Goal: Task Accomplishment & Management: Manage account settings

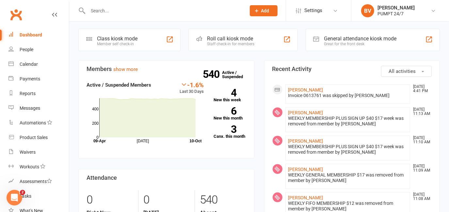
scroll to position [89, 0]
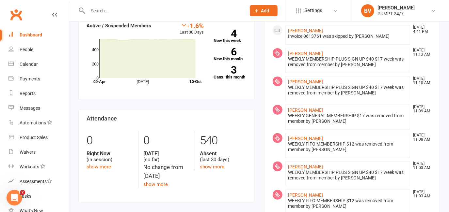
click at [108, 11] on input "text" at bounding box center [163, 10] width 155 height 9
click at [120, 8] on input "text" at bounding box center [163, 10] width 155 height 9
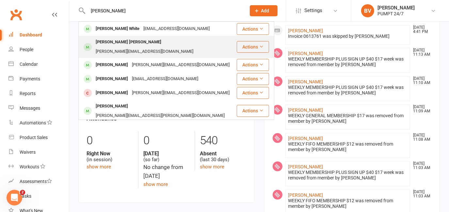
type input "[PERSON_NAME]"
click at [121, 41] on div "[PERSON_NAME] [PERSON_NAME]" at bounding box center [129, 42] width 70 height 9
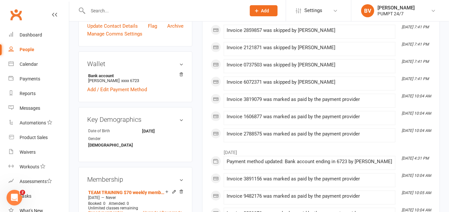
scroll to position [237, 0]
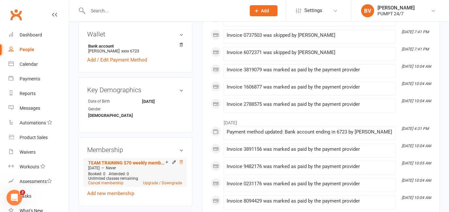
click at [181, 160] on icon at bounding box center [181, 162] width 5 height 5
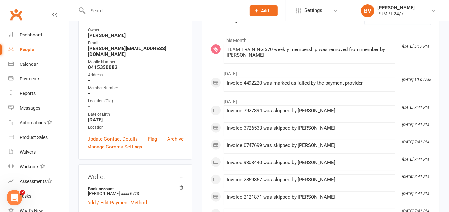
scroll to position [116, 0]
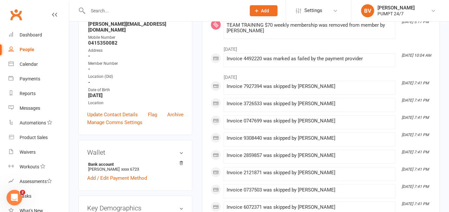
click at [117, 12] on input "text" at bounding box center [163, 10] width 155 height 9
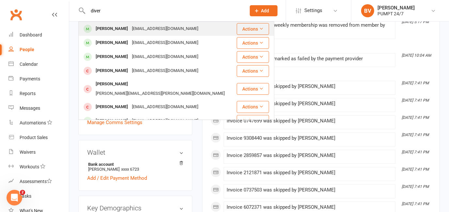
type input "diver"
click at [130, 29] on div "[PERSON_NAME]" at bounding box center [112, 28] width 36 height 9
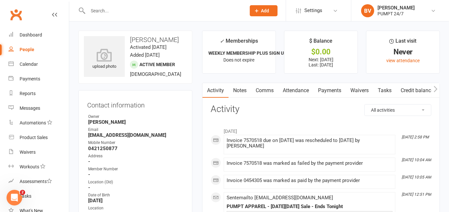
click at [325, 90] on link "Payments" at bounding box center [329, 90] width 32 height 15
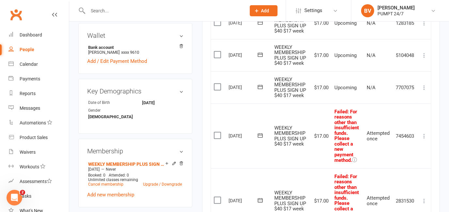
scroll to position [237, 0]
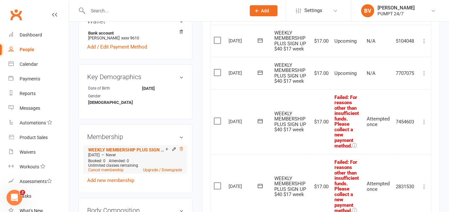
click at [182, 147] on icon at bounding box center [181, 149] width 5 height 5
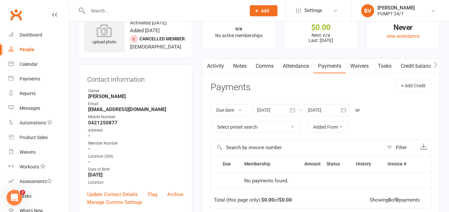
scroll to position [0, 0]
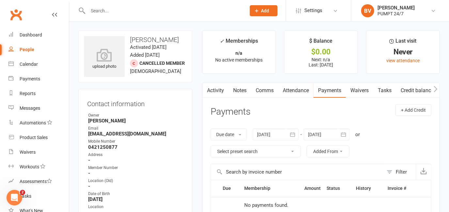
click at [119, 10] on input "text" at bounding box center [163, 10] width 155 height 9
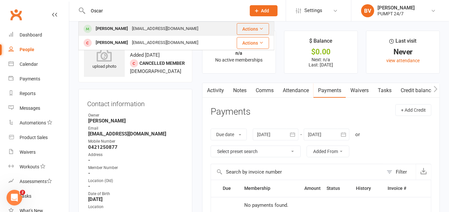
type input "Oscar"
click at [130, 30] on div "[EMAIL_ADDRESS][DOMAIN_NAME]" at bounding box center [165, 28] width 70 height 9
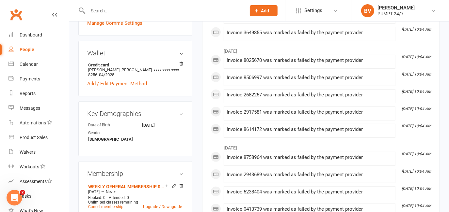
scroll to position [237, 0]
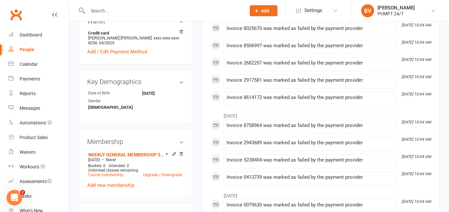
drag, startPoint x: 182, startPoint y: 148, endPoint x: 257, endPoint y: 16, distance: 152.0
click at [182, 152] on icon at bounding box center [181, 154] width 5 height 5
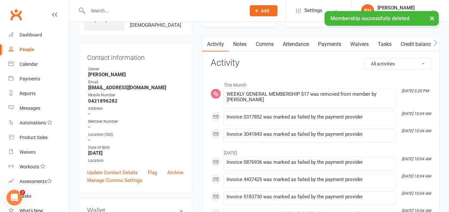
scroll to position [0, 0]
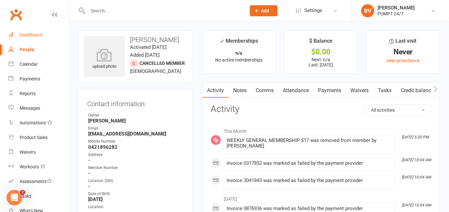
click at [35, 37] on div "Dashboard" at bounding box center [31, 34] width 23 height 5
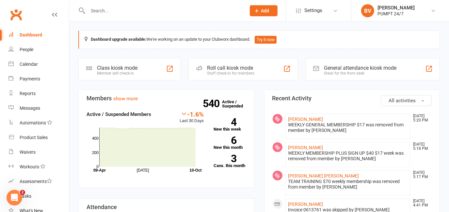
click at [106, 9] on input "text" at bounding box center [163, 10] width 155 height 9
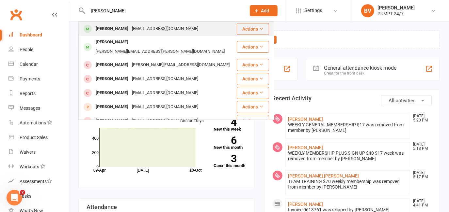
type input "[PERSON_NAME]"
click at [112, 29] on div "[PERSON_NAME]" at bounding box center [112, 28] width 36 height 9
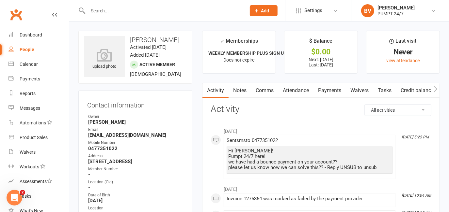
click at [331, 89] on link "Payments" at bounding box center [329, 90] width 32 height 15
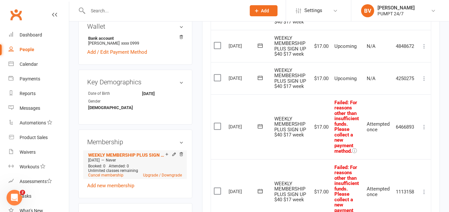
scroll to position [267, 0]
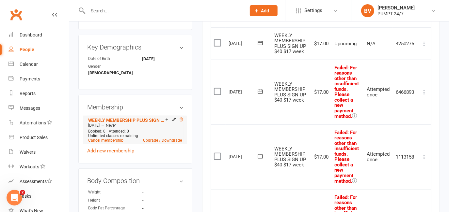
click at [182, 121] on icon at bounding box center [180, 120] width 3 height 4
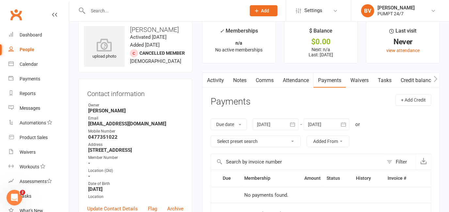
scroll to position [0, 0]
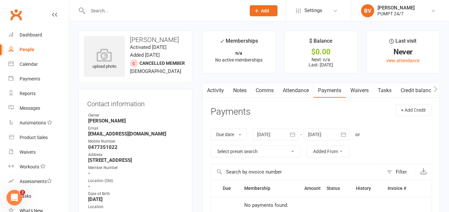
click at [102, 10] on input "text" at bounding box center [163, 10] width 155 height 9
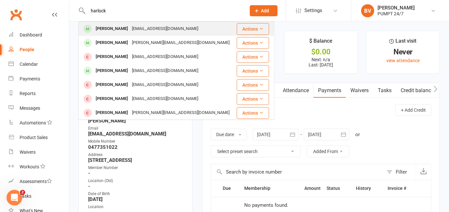
type input "harlock"
click at [104, 29] on div "[PERSON_NAME]" at bounding box center [112, 28] width 36 height 9
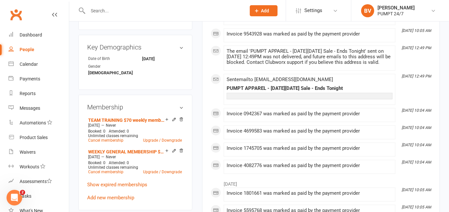
scroll to position [297, 0]
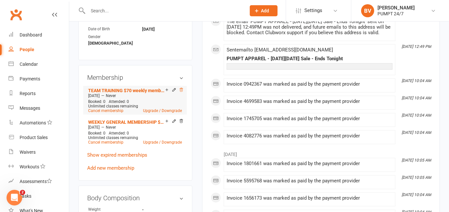
click at [181, 88] on icon at bounding box center [181, 90] width 5 height 5
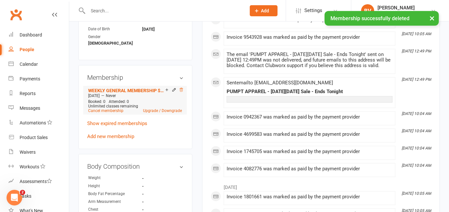
click at [182, 88] on icon at bounding box center [180, 90] width 3 height 4
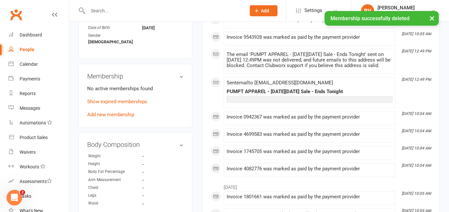
scroll to position [295, 0]
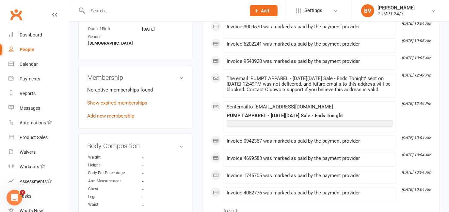
click at [125, 11] on input "text" at bounding box center [163, 10] width 155 height 9
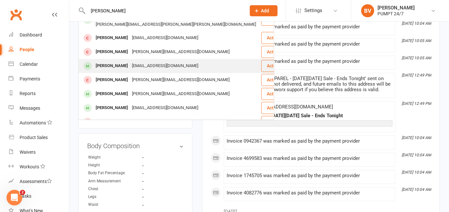
scroll to position [59, 0]
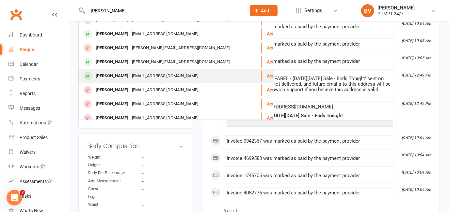
type input "[PERSON_NAME]"
click at [123, 71] on div "[PERSON_NAME]" at bounding box center [112, 75] width 36 height 9
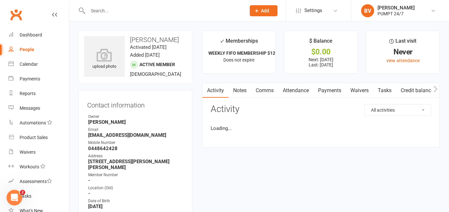
click at [334, 88] on link "Payments" at bounding box center [329, 90] width 32 height 15
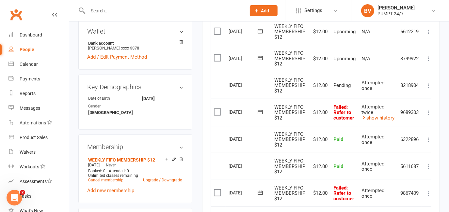
scroll to position [208, 0]
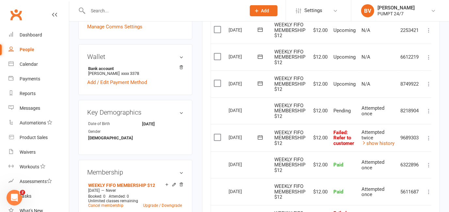
click at [122, 11] on input "text" at bounding box center [163, 10] width 155 height 9
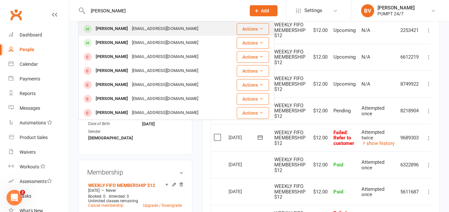
type input "[PERSON_NAME]"
click at [121, 28] on div "[PERSON_NAME]" at bounding box center [112, 28] width 36 height 9
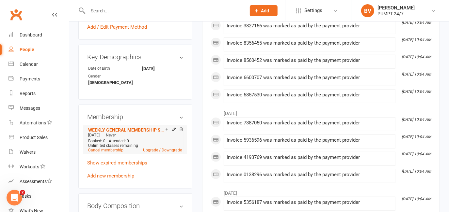
scroll to position [297, 0]
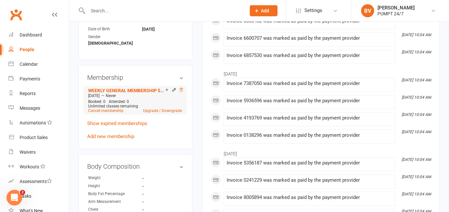
click at [181, 92] on icon at bounding box center [181, 90] width 5 height 5
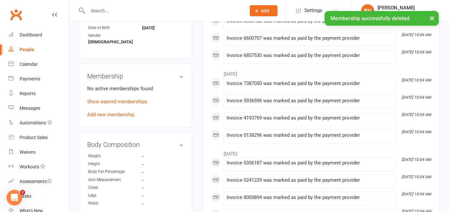
scroll to position [294, 0]
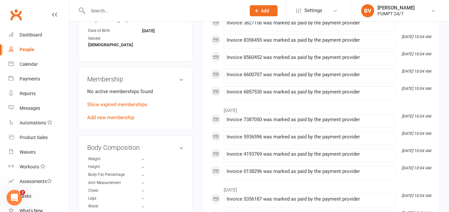
click at [119, 11] on input "text" at bounding box center [163, 10] width 155 height 9
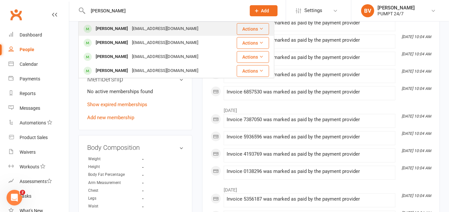
type input "[PERSON_NAME]"
click at [120, 31] on div "[PERSON_NAME]" at bounding box center [112, 28] width 36 height 9
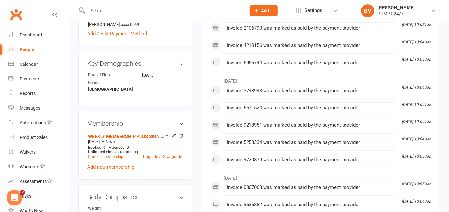
scroll to position [297, 0]
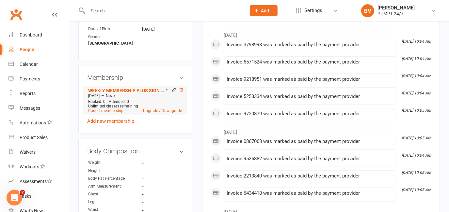
click at [183, 90] on icon at bounding box center [181, 90] width 5 height 5
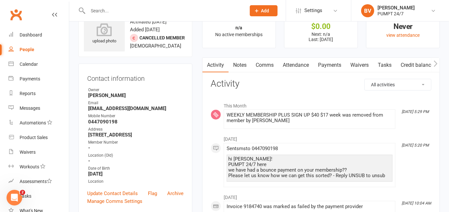
scroll to position [0, 0]
